Goal: Ask a question: Seek information or help from site administrators or community

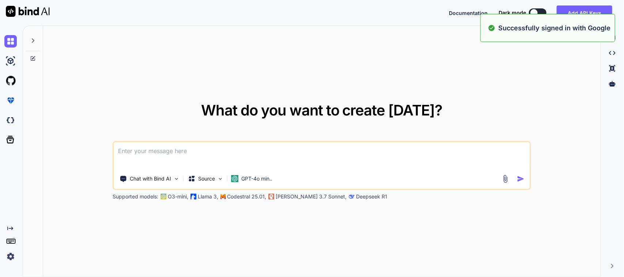
type textarea "x"
click at [194, 151] on textarea at bounding box center [322, 155] width 416 height 27
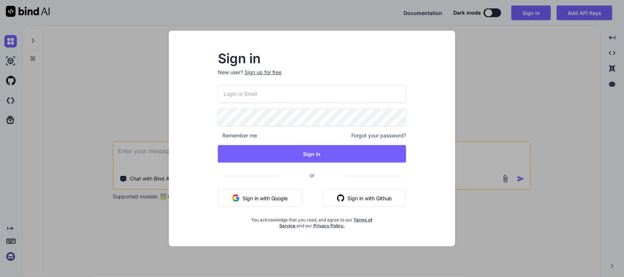
click at [255, 196] on button "Sign in with Google" at bounding box center [260, 198] width 84 height 18
click at [145, 160] on div "Sign in New user? Sign up for free Remember me Forgot your password? Sign In or…" at bounding box center [312, 138] width 624 height 277
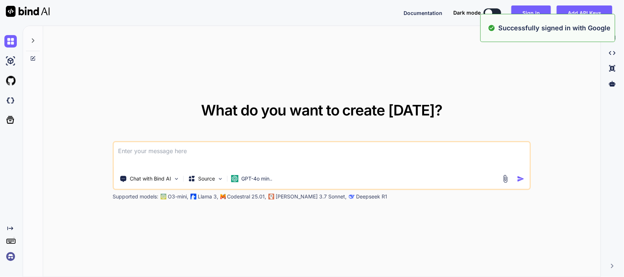
click at [153, 149] on textarea at bounding box center [322, 155] width 416 height 27
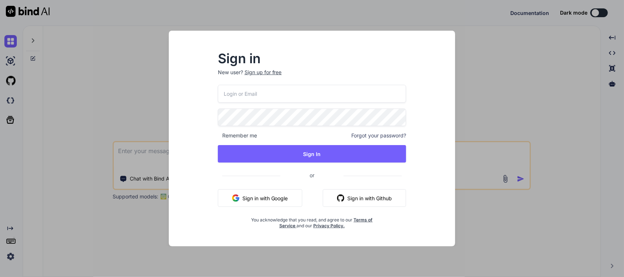
click at [253, 188] on div "Remember me Forgot your password? Sign In or Sign in with Google Sign in with G…" at bounding box center [312, 157] width 189 height 144
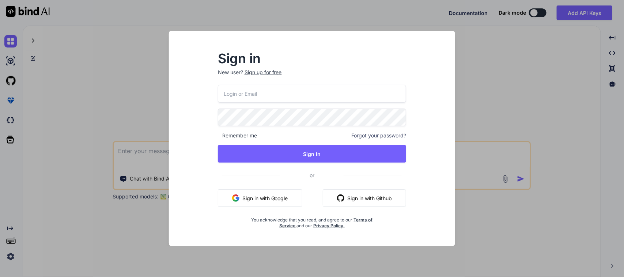
click at [259, 195] on button "Sign in with Google" at bounding box center [260, 198] width 84 height 18
type textarea "x"
click at [123, 155] on div "Sign in New user? Sign up for free Remember me Forgot your password? Sign In or…" at bounding box center [312, 138] width 624 height 277
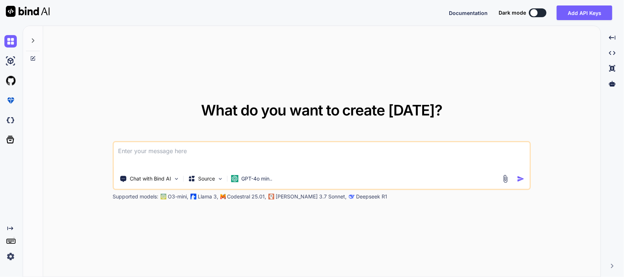
click at [139, 154] on textarea at bounding box center [322, 155] width 416 height 27
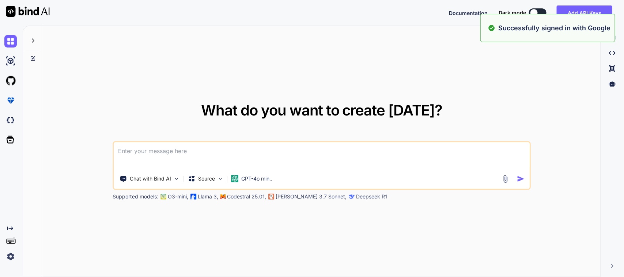
type textarea "p"
type textarea "x"
type textarea "pl"
type textarea "x"
type textarea "ple"
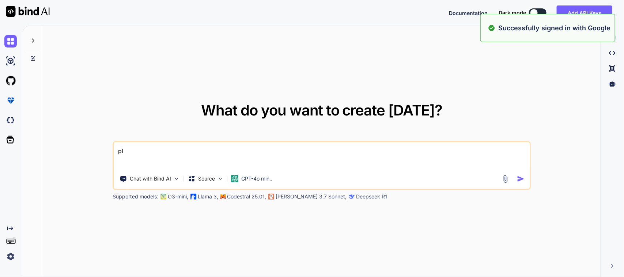
type textarea "x"
type textarea "plea"
type textarea "x"
type textarea "pleas"
type textarea "x"
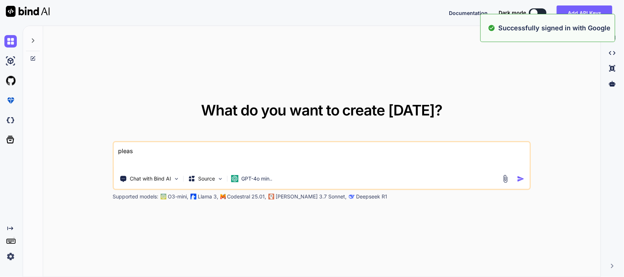
type textarea "please"
type textarea "x"
type textarea "please"
type textarea "x"
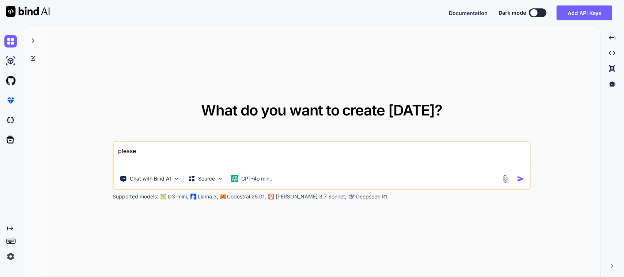
type textarea "please g"
type textarea "x"
type textarea "please gi"
type textarea "x"
type textarea "please giv"
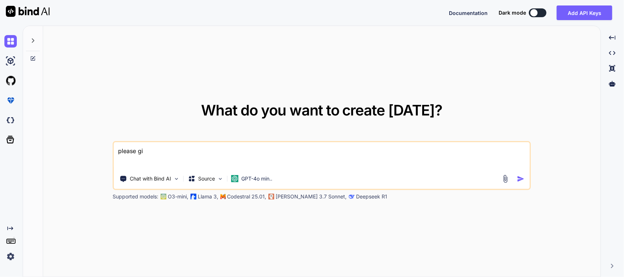
type textarea "x"
type textarea "please give"
type textarea "x"
type textarea "please give"
type textarea "x"
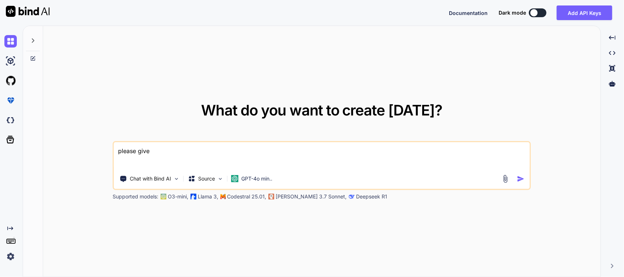
type textarea "please give b"
type textarea "x"
type textarea "please give [PERSON_NAME]"
type textarea "x"
type textarea "please give bor"
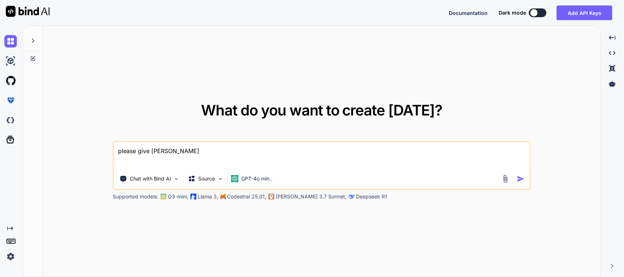
type textarea "x"
type textarea "please give bord"
type textarea "x"
type textarea "please give borde"
type textarea "x"
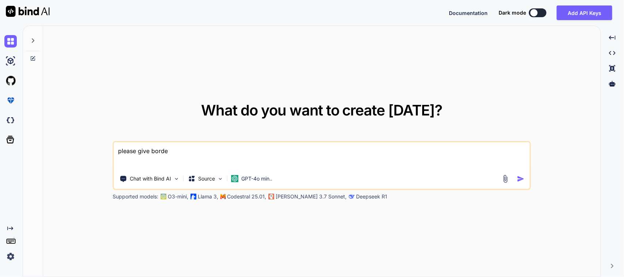
type textarea "please give border"
type textarea "x"
type textarea "please give border"
type textarea "x"
type textarea "please give border i"
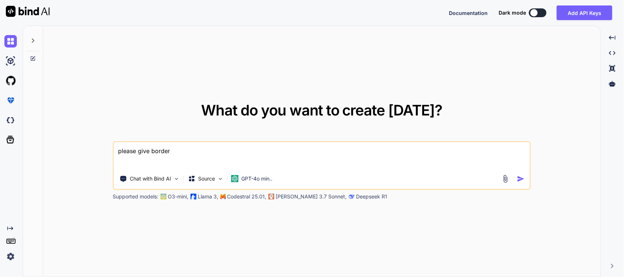
type textarea "x"
type textarea "please give border in"
type textarea "x"
type textarea "please give border in"
type textarea "x"
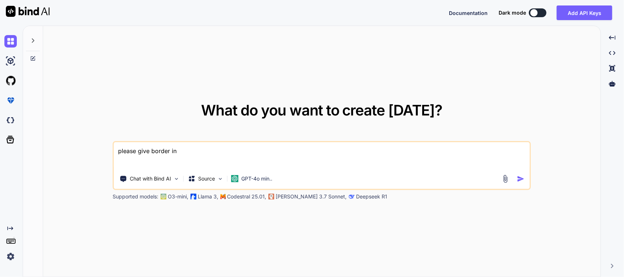
type textarea "please give border in b"
type textarea "x"
type textarea "please give border in bl"
type textarea "x"
type textarea "please give border in [GEOGRAPHIC_DATA]"
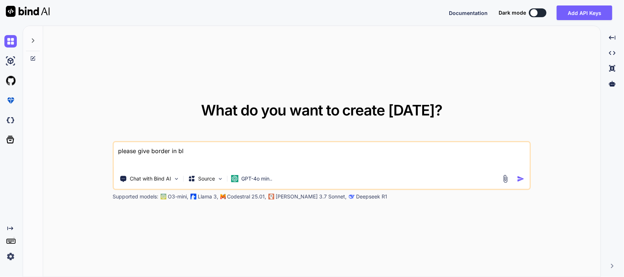
type textarea "x"
type textarea "please give border in [GEOGRAPHIC_DATA]"
type textarea "x"
type textarea "please give border in black"
type textarea "x"
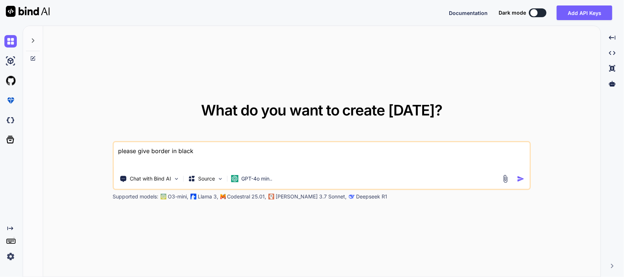
type textarea "please give border in black"
type textarea "x"
type textarea "please give border in black c"
type textarea "x"
type textarea "please give border in black co"
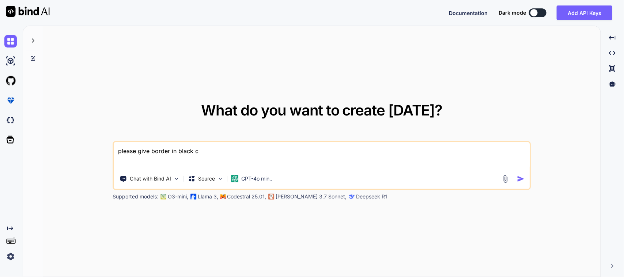
type textarea "x"
type textarea "please give border in black col"
type textarea "x"
type textarea "please give border in black co"
type textarea "x"
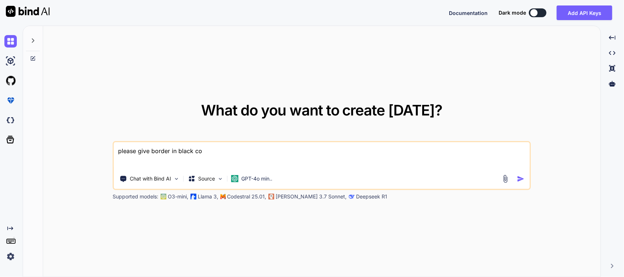
type textarea "please give border in black c"
type textarea "x"
type textarea "please give border in black"
type textarea "x"
type textarea "please give border in black"
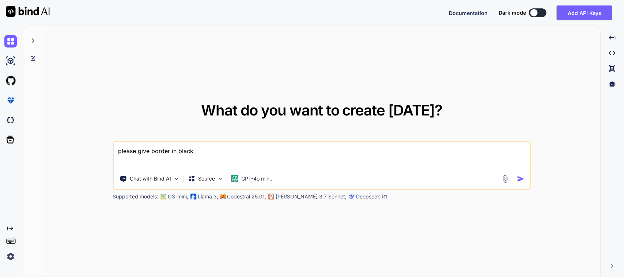
type textarea "x"
type textarea "please give border in [GEOGRAPHIC_DATA]"
type textarea "x"
type textarea "please give border in [GEOGRAPHIC_DATA]"
type textarea "x"
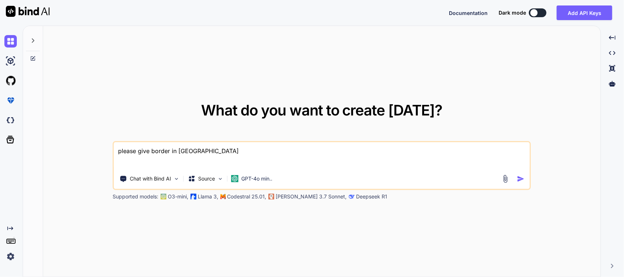
type textarea "please give border in bl"
type textarea "x"
type textarea "please give border in b"
type textarea "x"
type textarea "please give border in"
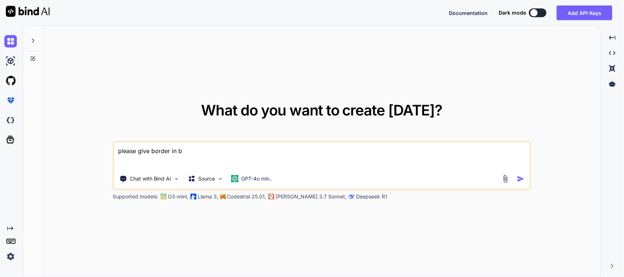
type textarea "x"
type textarea "please give border in"
type textarea "x"
type textarea "please give border in"
type textarea "x"
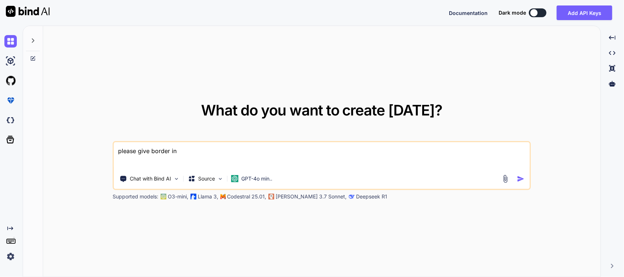
type textarea "please give border in t"
type textarea "x"
type textarea "please give border in th"
type textarea "x"
type textarea "please give border in thi"
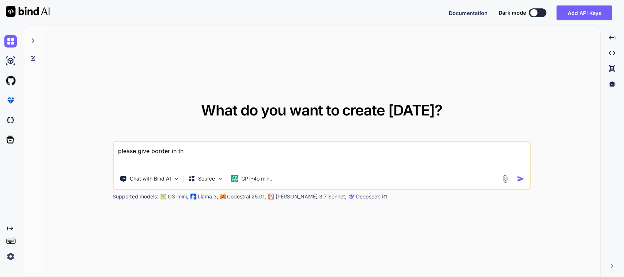
type textarea "x"
type textarea "please give border in this"
type textarea "x"
type textarea "please give border in this"
type textarea "x"
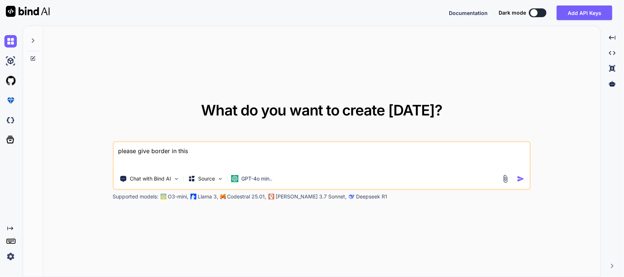
type textarea "please give border in this c"
type textarea "x"
type textarea "please give border in this co"
type textarea "x"
type textarea "please give border in this con"
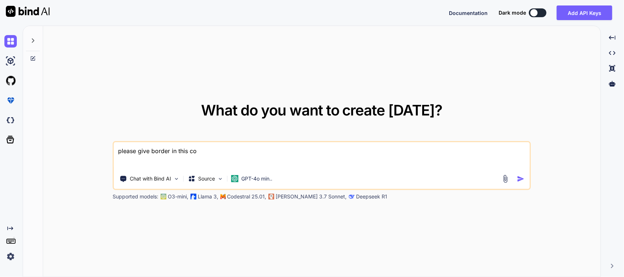
type textarea "x"
type textarea "please give border in this cont"
type textarea "x"
type textarea "please give border in this conta"
type textarea "x"
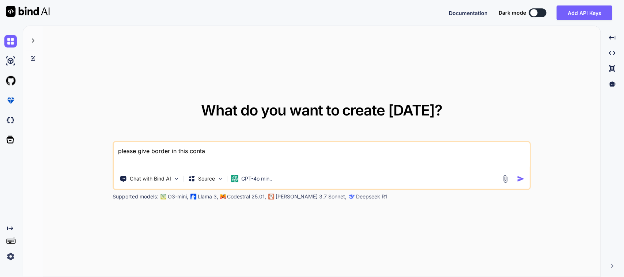
type textarea "please give border in this contai"
type textarea "x"
type textarea "please give border in this contain"
type textarea "x"
type textarea "please give border in this containe"
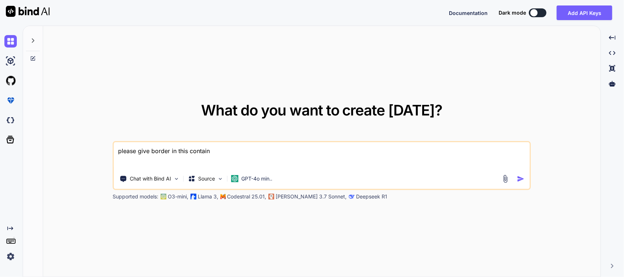
type textarea "x"
type textarea "please give border in this container"
type textarea "x"
type textarea "please give border in this container"
type textarea "x"
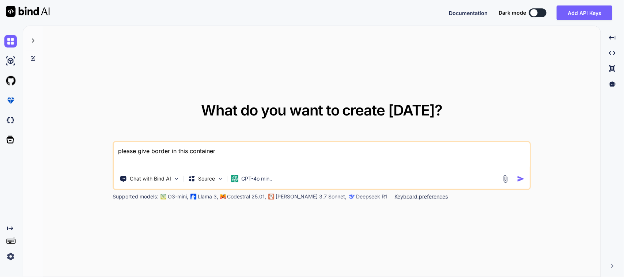
paste textarea "Container( // Set the background color to yellow padding: const EdgeInsets.all(…"
type textarea "please give border in this container Container( // Set the background color to …"
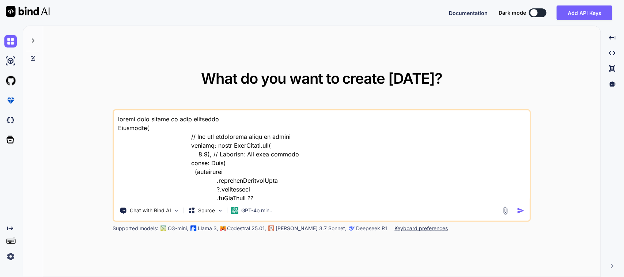
scroll to position [326, 0]
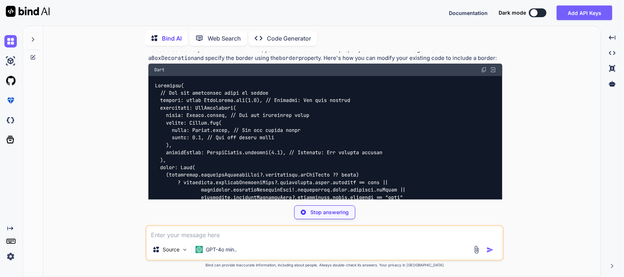
scroll to position [99, 0]
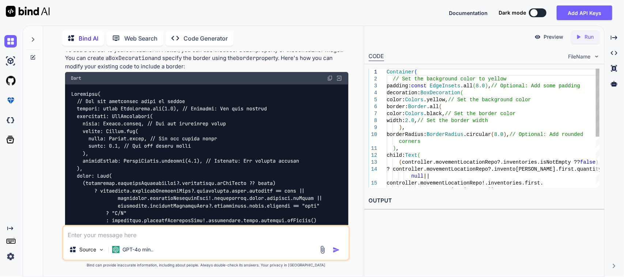
type textarea "x"
click at [331, 78] on img at bounding box center [330, 78] width 6 height 6
